Goal: Task Accomplishment & Management: Use online tool/utility

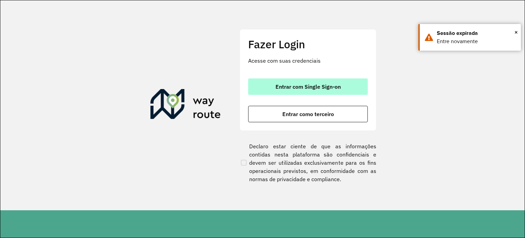
click at [288, 84] on span "Entrar com Single Sign-on" at bounding box center [308, 86] width 65 height 5
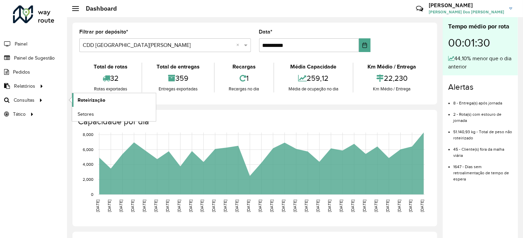
click at [110, 104] on link "Roteirização" at bounding box center [114, 100] width 84 height 14
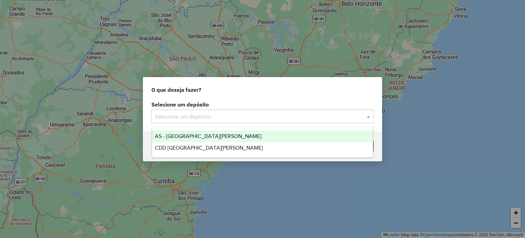
click at [167, 113] on input "text" at bounding box center [256, 117] width 202 height 8
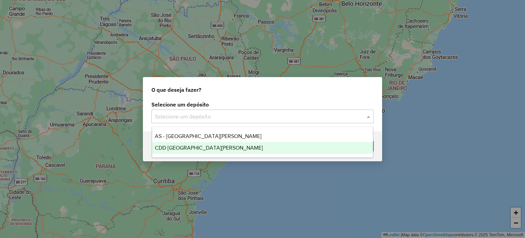
click at [176, 144] on div "CDD [GEOGRAPHIC_DATA][PERSON_NAME]" at bounding box center [262, 148] width 221 height 12
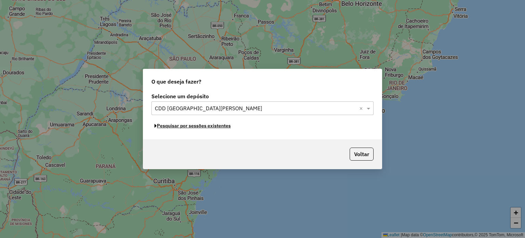
click at [214, 127] on button "Pesquisar por sessões existentes" at bounding box center [193, 125] width 82 height 11
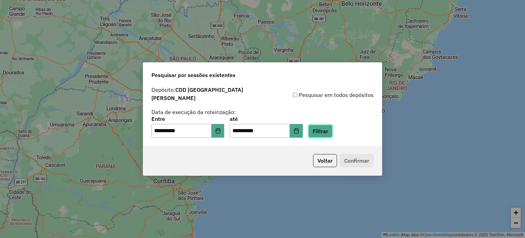
click at [321, 128] on button "Filtrar" at bounding box center [320, 130] width 24 height 13
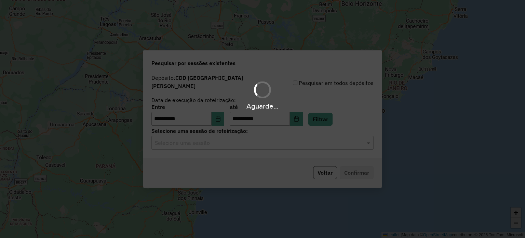
click at [232, 140] on div "Aguarde..." at bounding box center [262, 119] width 525 height 238
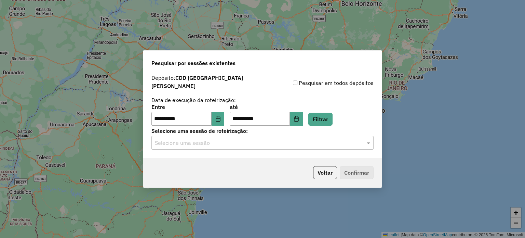
click at [228, 144] on div "Selecione uma sessão" at bounding box center [263, 143] width 222 height 14
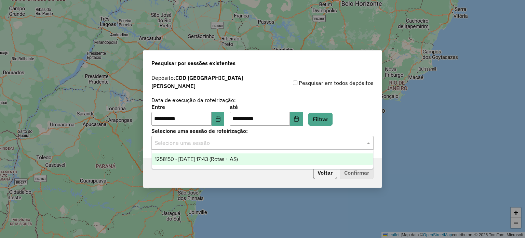
click at [226, 156] on span "1258150 - 03/09/2025 17:43 (Rotas + AS)" at bounding box center [196, 159] width 83 height 6
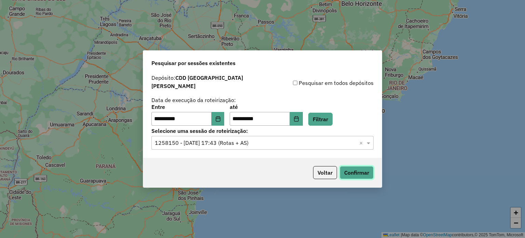
click at [365, 167] on button "Confirmar" at bounding box center [357, 172] width 34 height 13
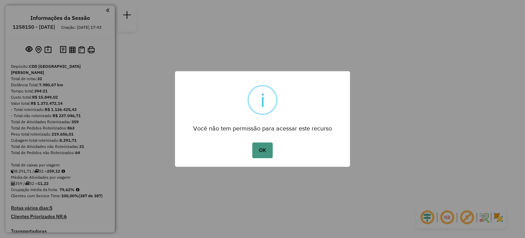
click at [262, 142] on button "OK" at bounding box center [262, 150] width 20 height 16
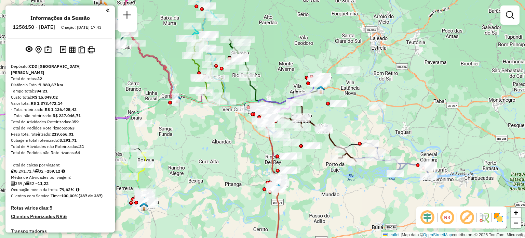
drag, startPoint x: 178, startPoint y: 173, endPoint x: 259, endPoint y: 116, distance: 98.7
click at [259, 116] on div "Janela de atendimento Grade de atendimento Capacidade Transportadoras Veículos …" at bounding box center [262, 119] width 525 height 238
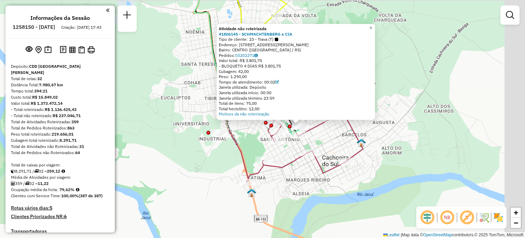
drag, startPoint x: 450, startPoint y: 96, endPoint x: 255, endPoint y: 143, distance: 200.2
click at [259, 143] on div "Atividade não roteirizada 41806145 - SCHMACHTENBERG e CIA Tipo de cliente: 23 -…" at bounding box center [262, 119] width 525 height 238
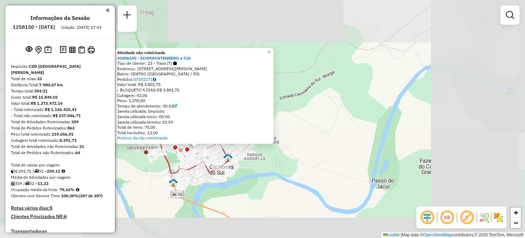
click at [371, 94] on div "Atividade não roteirizada 41806145 - SCHMACHTENBERG e CIA Tipo de cliente: 23 -…" at bounding box center [262, 119] width 525 height 238
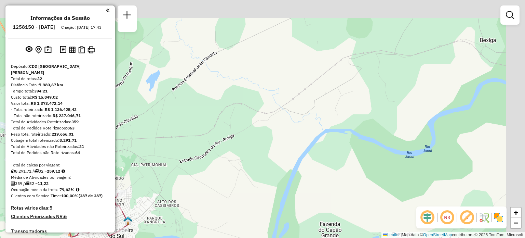
drag, startPoint x: 408, startPoint y: 64, endPoint x: 274, endPoint y: 157, distance: 163.7
click at [272, 159] on div "Janela de atendimento Grade de atendimento Capacidade Transportadoras Veículos …" at bounding box center [262, 119] width 525 height 238
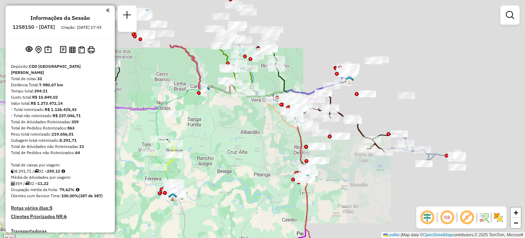
drag, startPoint x: 390, startPoint y: 80, endPoint x: 201, endPoint y: 168, distance: 208.6
click at [201, 168] on div "Janela de atendimento Grade de atendimento Capacidade Transportadoras Veículos …" at bounding box center [262, 119] width 525 height 238
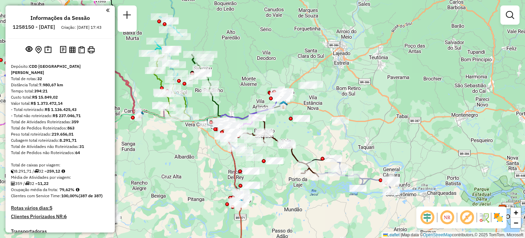
click at [283, 100] on img at bounding box center [283, 104] width 9 height 9
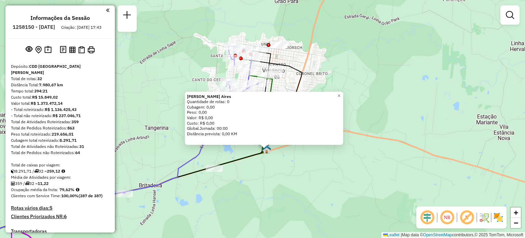
click at [238, 178] on div "[PERSON_NAME] Aires Quantidade de rotas: 0 Cubagem: 0,00 Peso: 0,00 Valor: R$ 0…" at bounding box center [262, 119] width 525 height 238
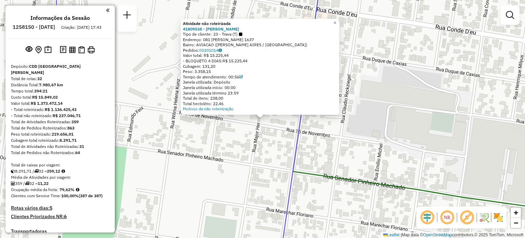
click at [270, 147] on div "Atividade não roteirizada 41809538 - [PERSON_NAME] eamp Tipo de cliente: 23 - T…" at bounding box center [262, 119] width 525 height 238
